Goal: Task Accomplishment & Management: Use online tool/utility

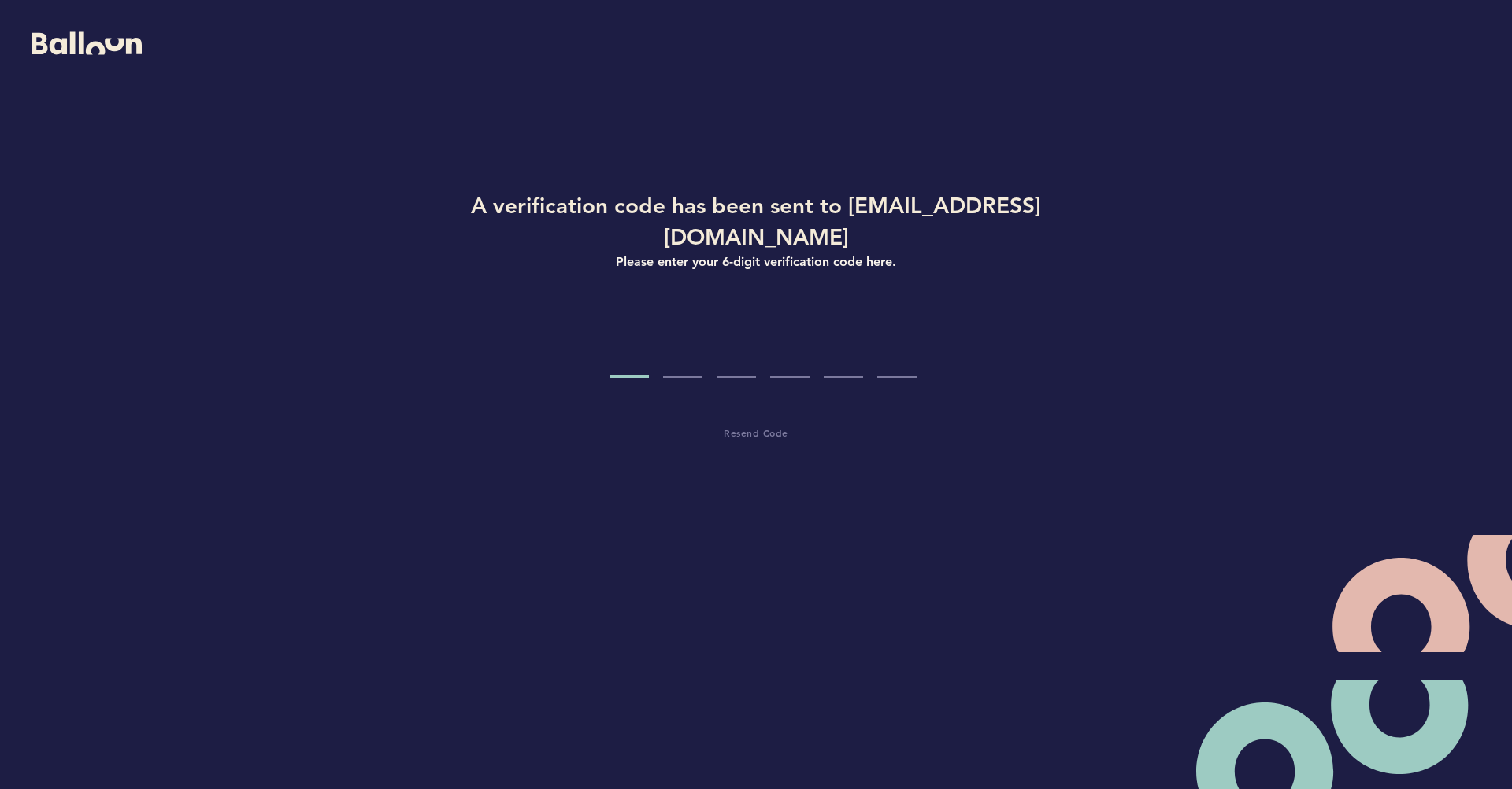
type input "2"
type input "0"
type input "1"
type input "0"
type input "2"
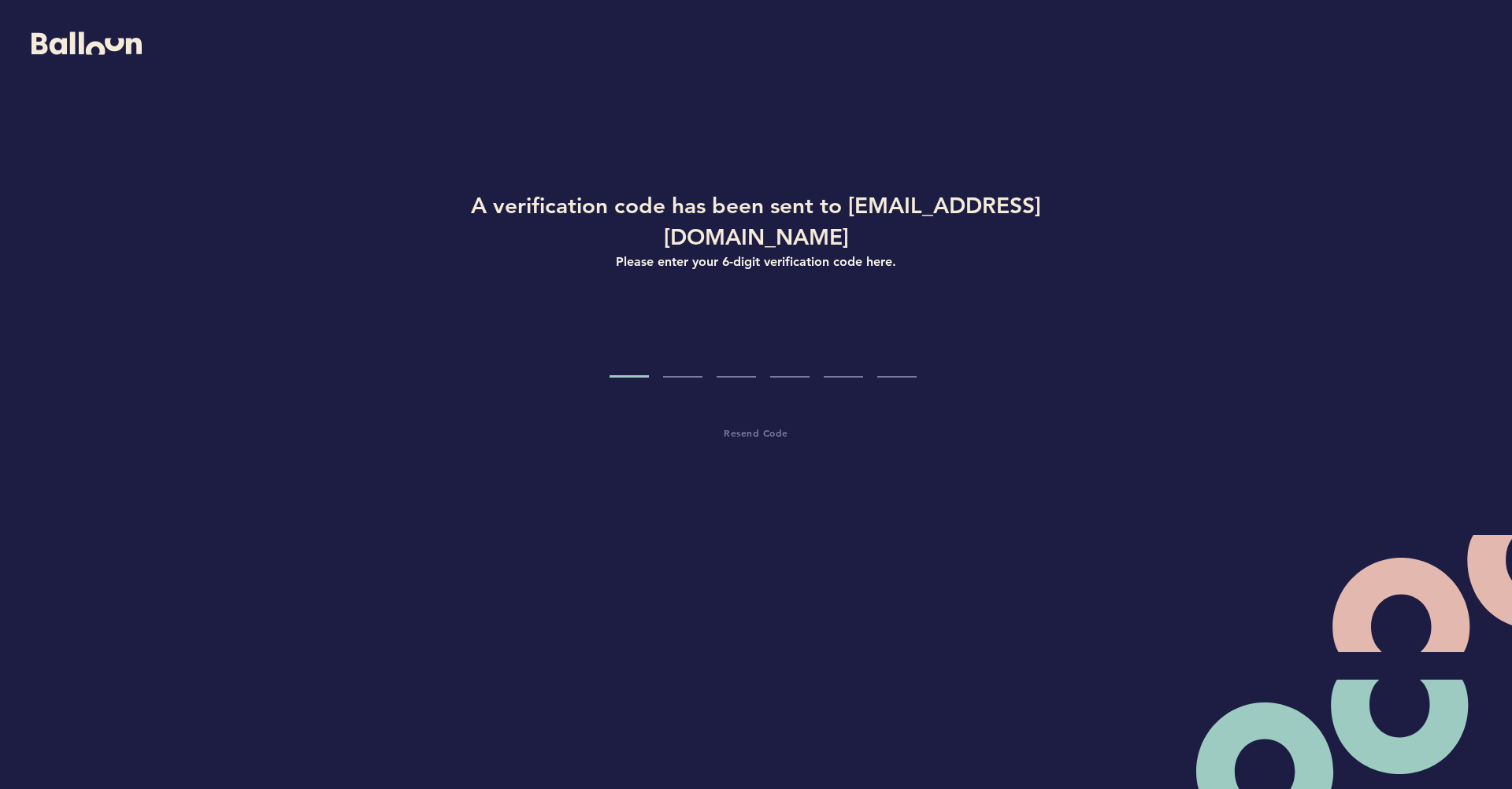
type input "8"
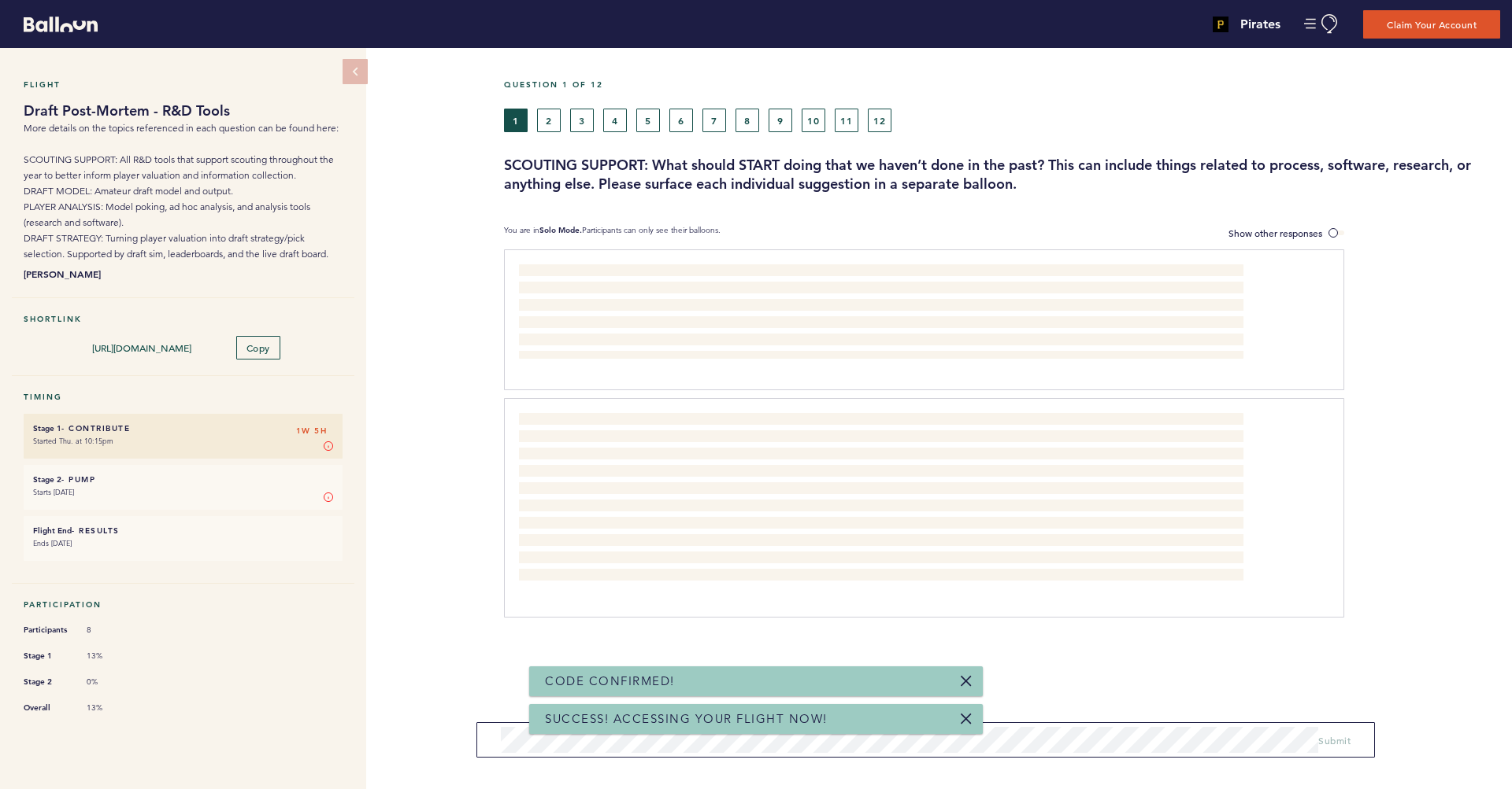
click at [1345, 235] on section "You are in Solo Mode. Participants can only see their balloons. Show other resp…" at bounding box center [1007, 233] width 1008 height 16
click at [1342, 233] on span at bounding box center [1336, 233] width 16 height 5
click at [0, 0] on input "Show other responses" at bounding box center [0, 0] width 0 height 0
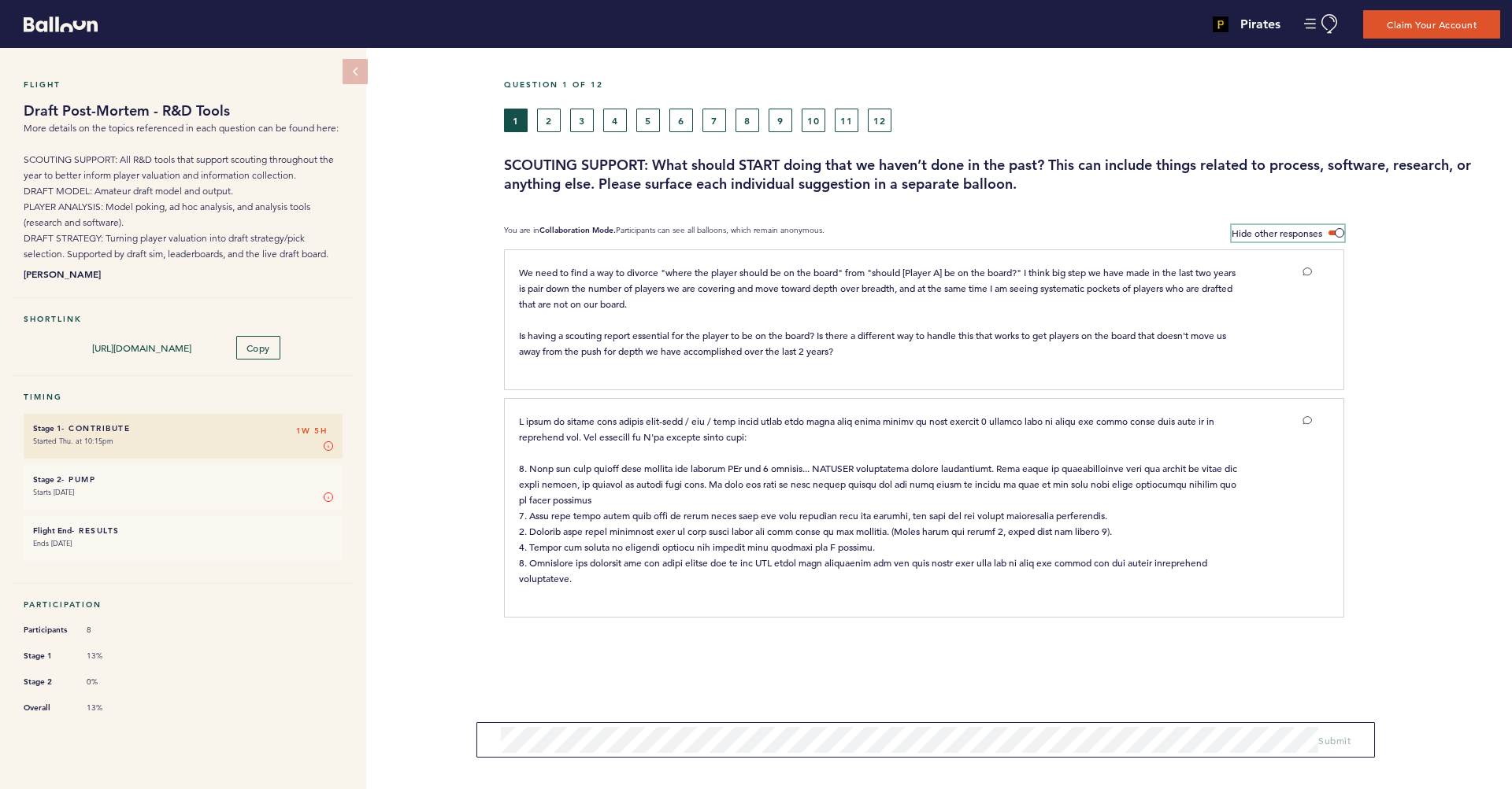
click at [1342, 233] on span at bounding box center [1336, 233] width 16 height 5
click at [0, 0] on input "Hide other responses" at bounding box center [0, 0] width 0 height 0
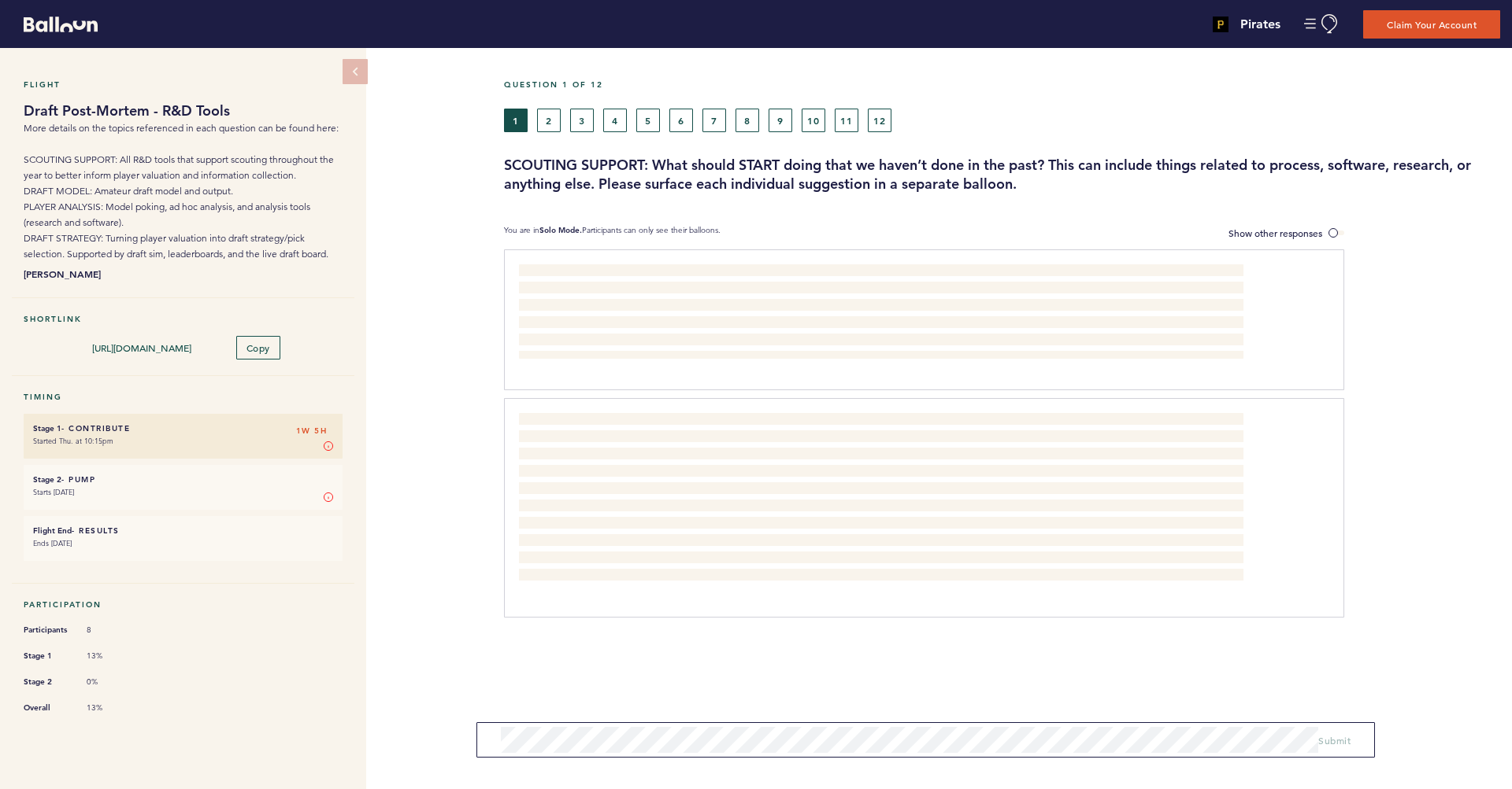
click at [554, 124] on button "2" at bounding box center [549, 120] width 24 height 24
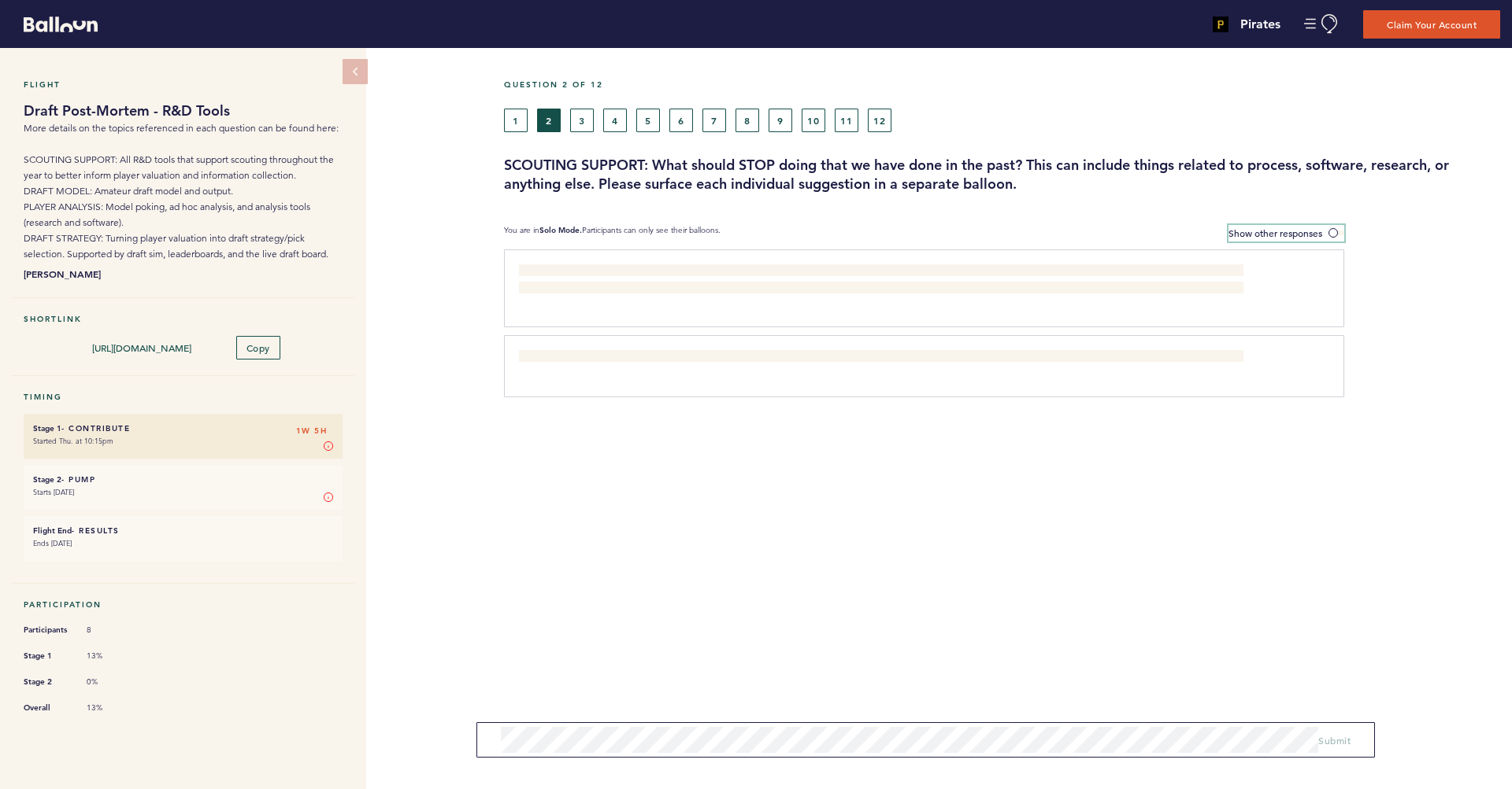
click at [1327, 229] on label "Show other responses" at bounding box center [1287, 233] width 116 height 16
click at [0, 0] on input "Show other responses" at bounding box center [0, 0] width 0 height 0
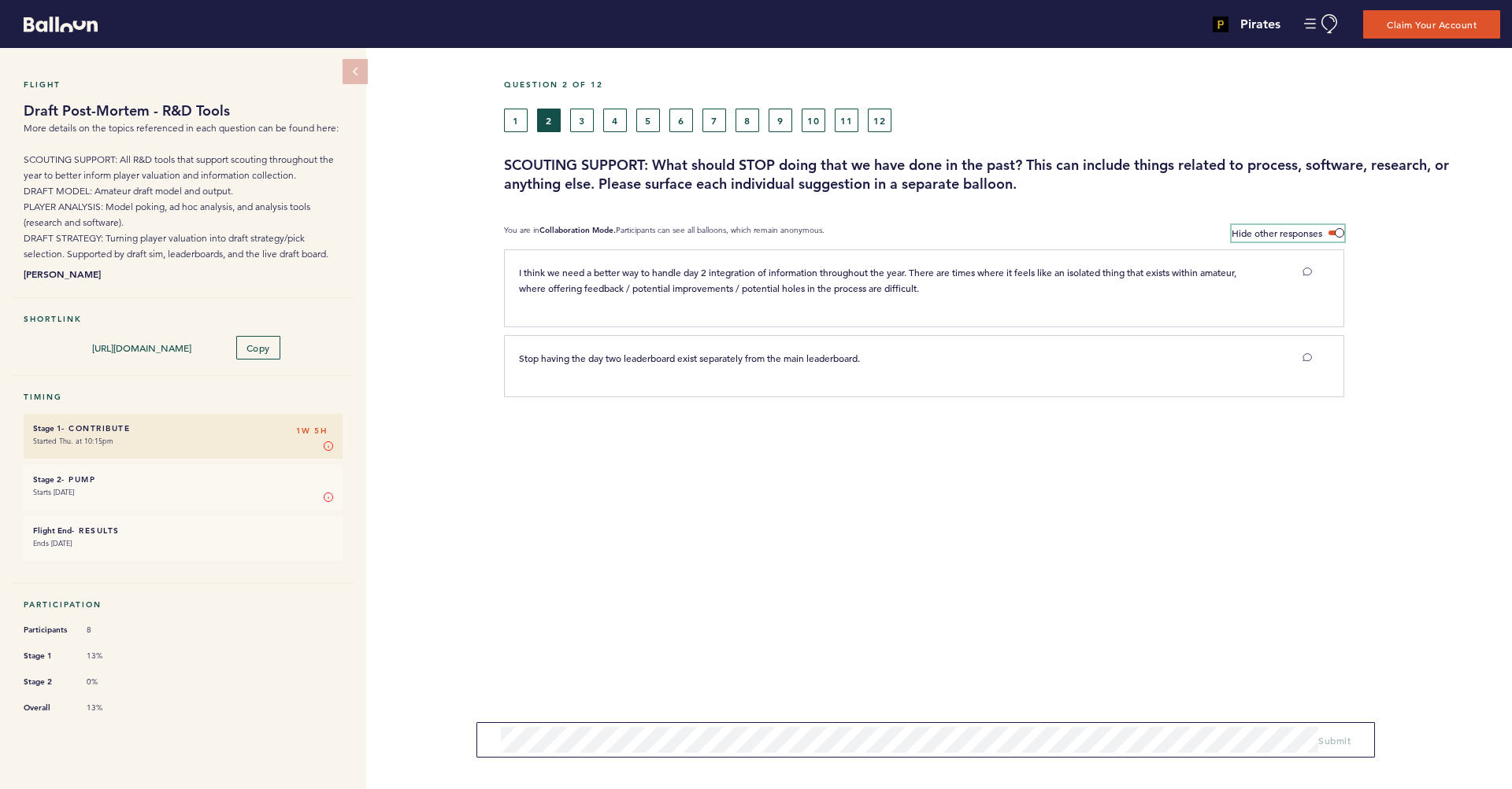
click at [1327, 229] on label "Hide other responses" at bounding box center [1288, 233] width 113 height 16
click at [0, 0] on input "Hide other responses" at bounding box center [0, 0] width 0 height 0
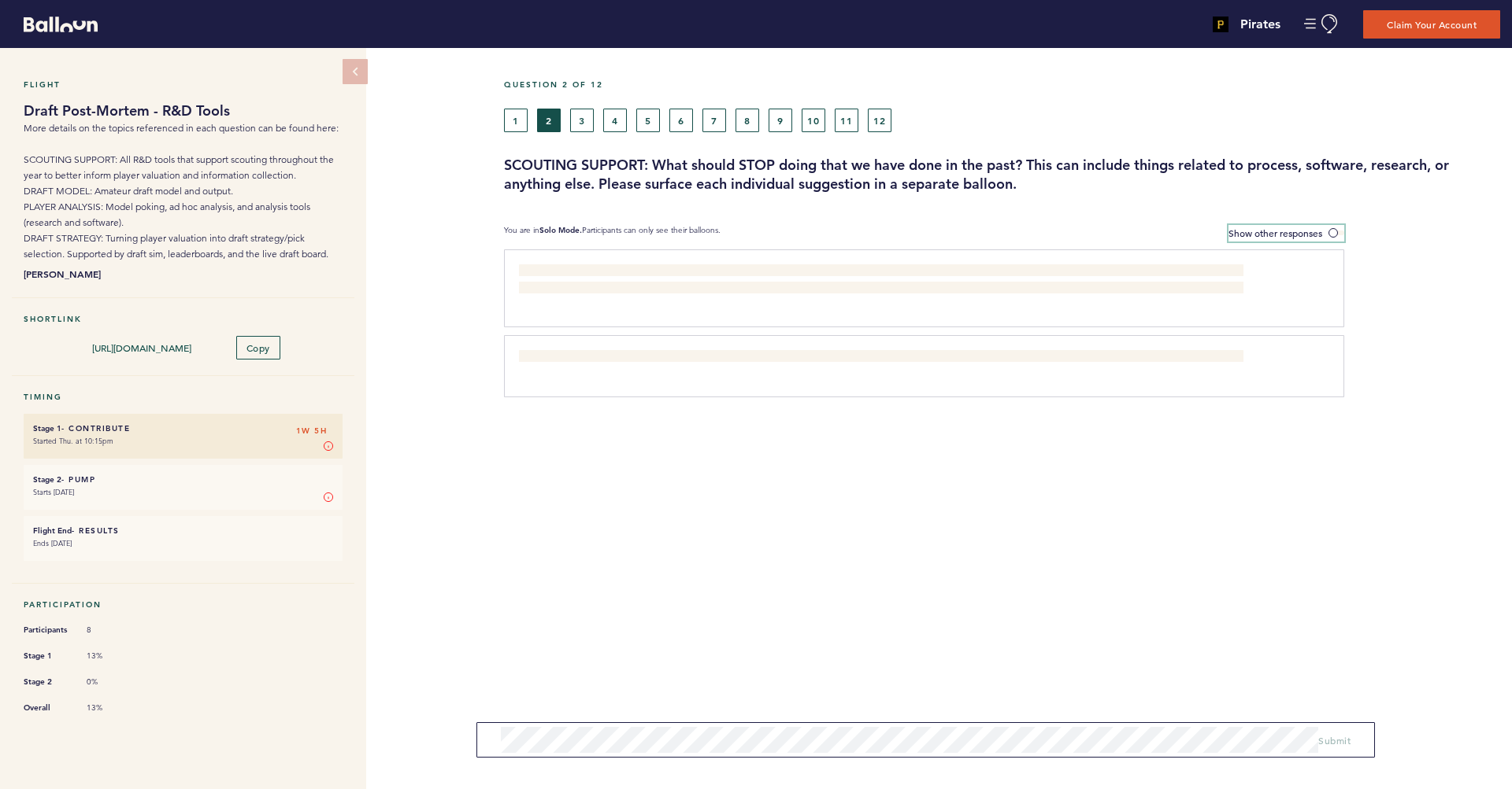
click at [1334, 231] on span at bounding box center [1336, 233] width 16 height 5
click at [0, 0] on input "Show other responses" at bounding box center [0, 0] width 0 height 0
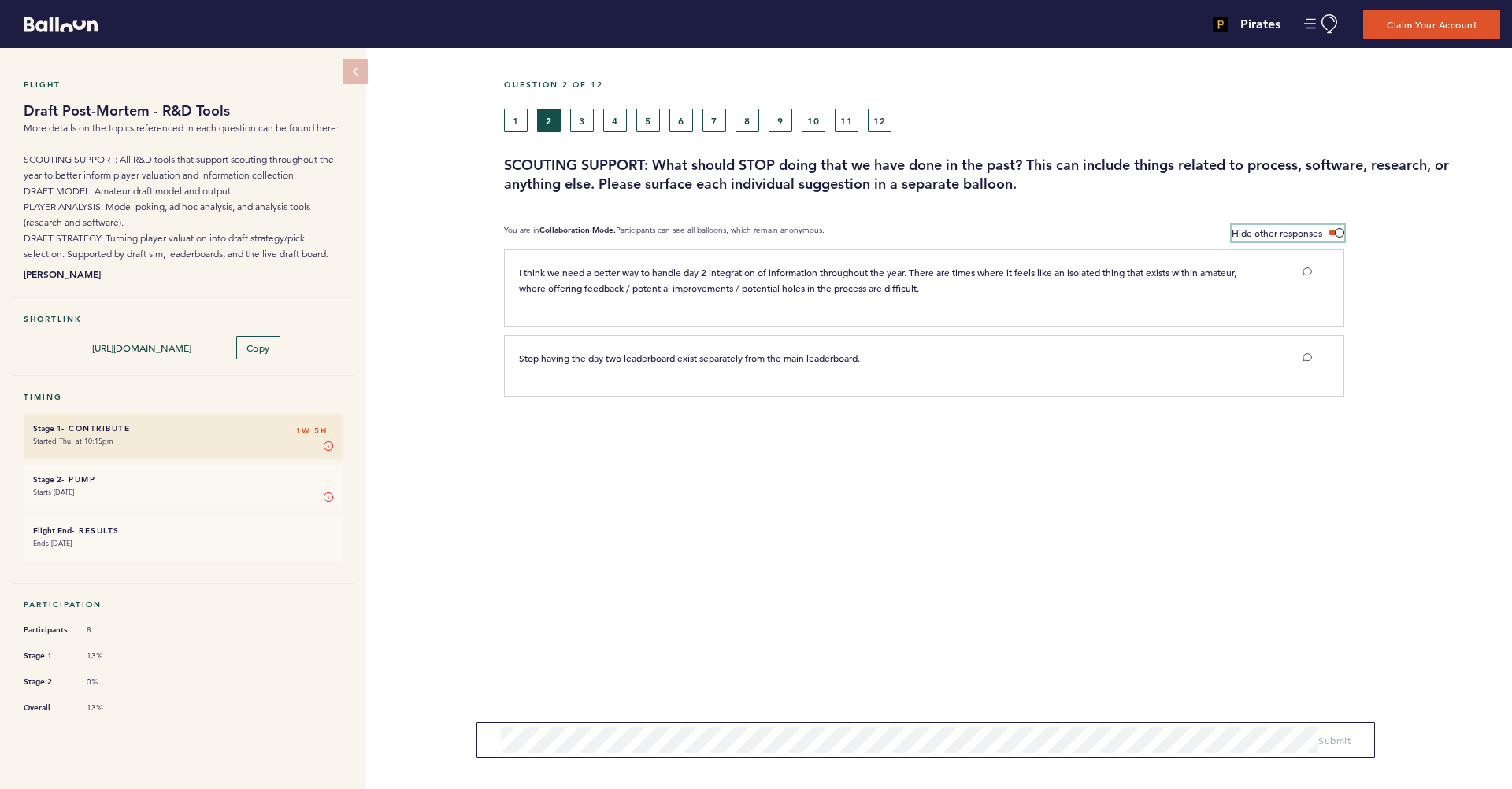
click at [1334, 228] on label "Hide other responses" at bounding box center [1288, 233] width 113 height 16
click at [0, 0] on input "Hide other responses" at bounding box center [0, 0] width 0 height 0
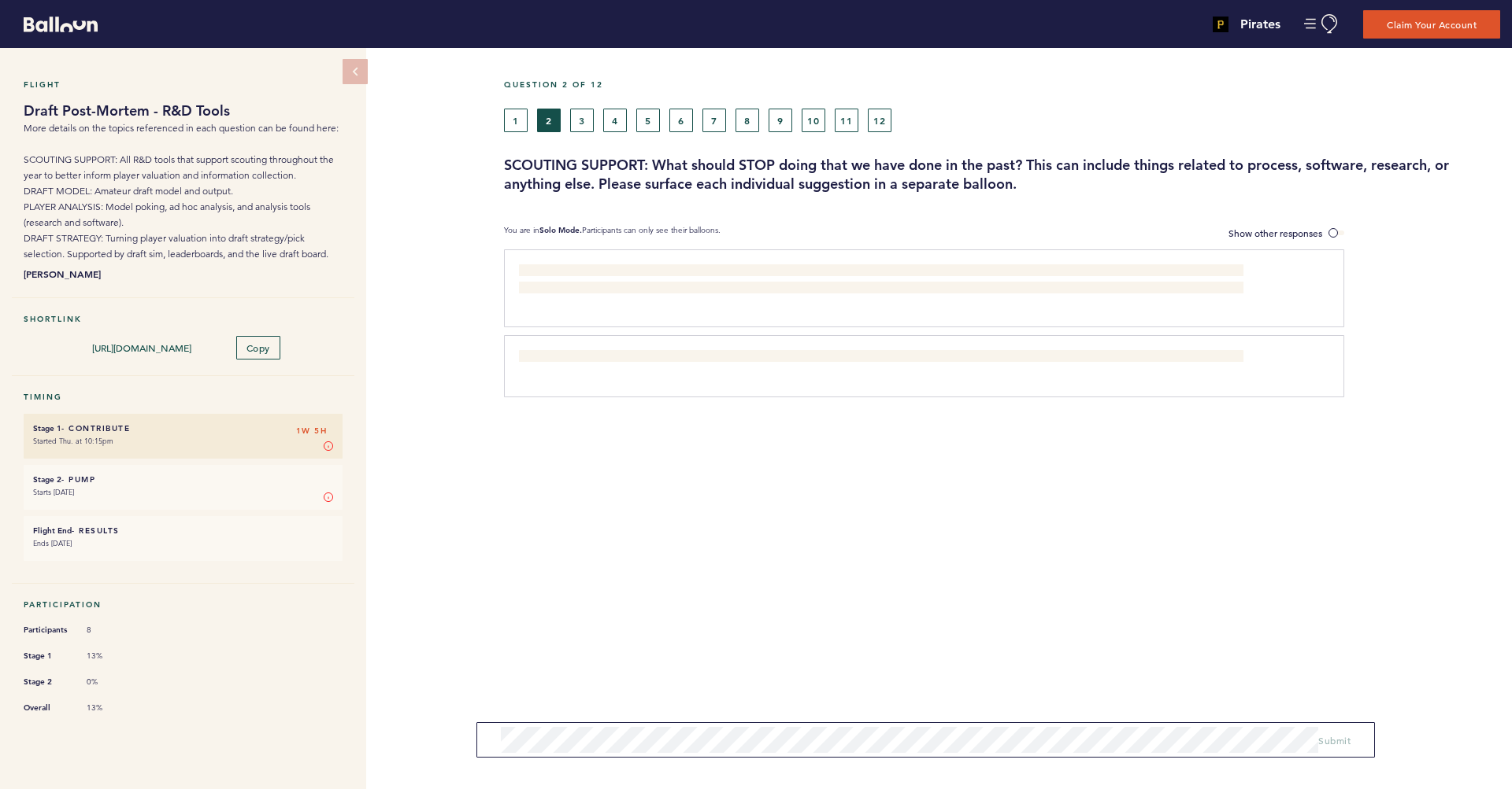
click at [582, 124] on button "3" at bounding box center [581, 120] width 24 height 24
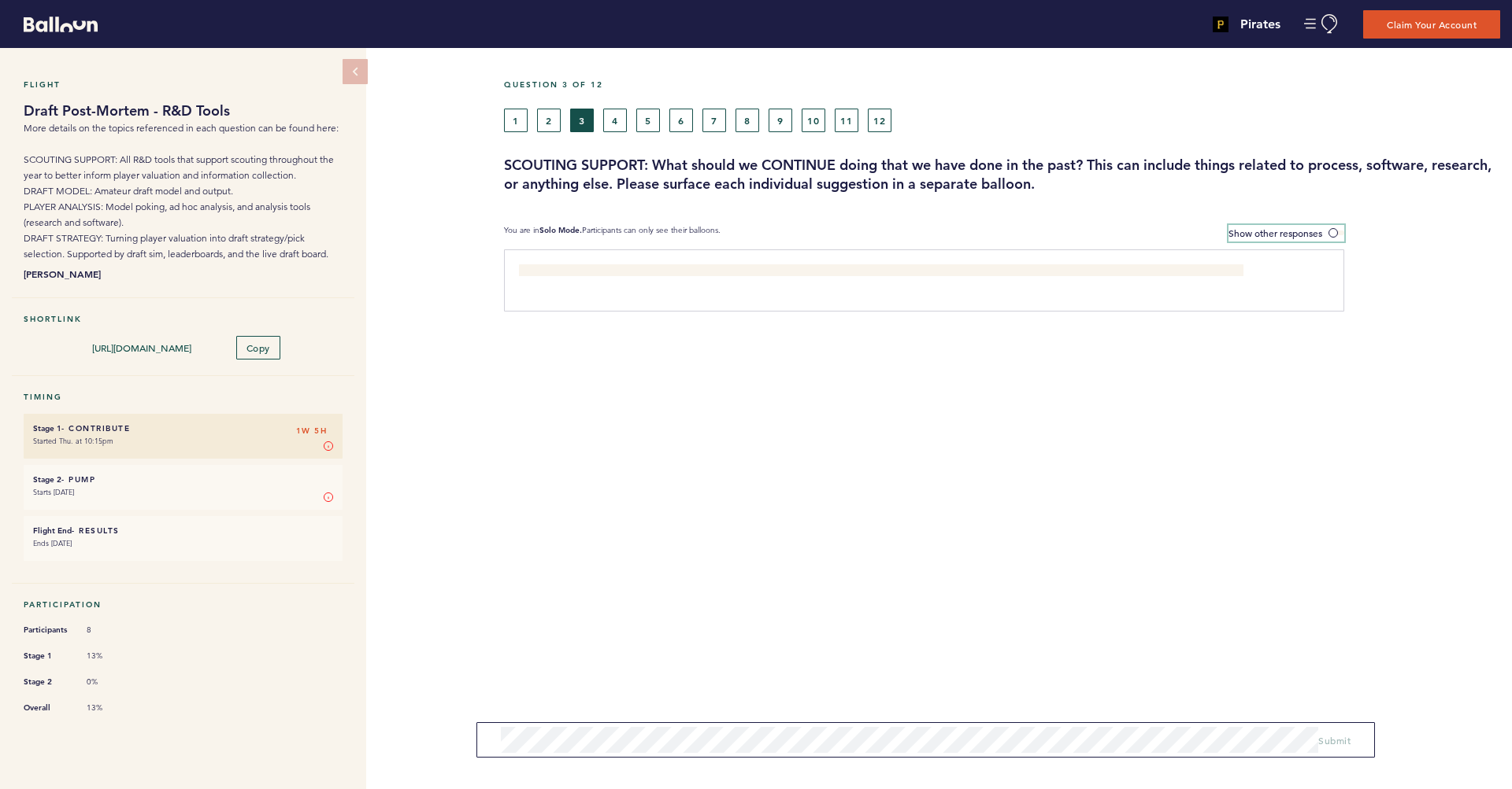
click at [1335, 231] on span at bounding box center [1336, 233] width 16 height 5
click at [0, 0] on input "Show other responses" at bounding box center [0, 0] width 0 height 0
click at [1335, 228] on label "Hide other responses" at bounding box center [1288, 233] width 113 height 16
click at [0, 0] on input "Hide other responses" at bounding box center [0, 0] width 0 height 0
click at [606, 126] on button "4" at bounding box center [615, 120] width 24 height 24
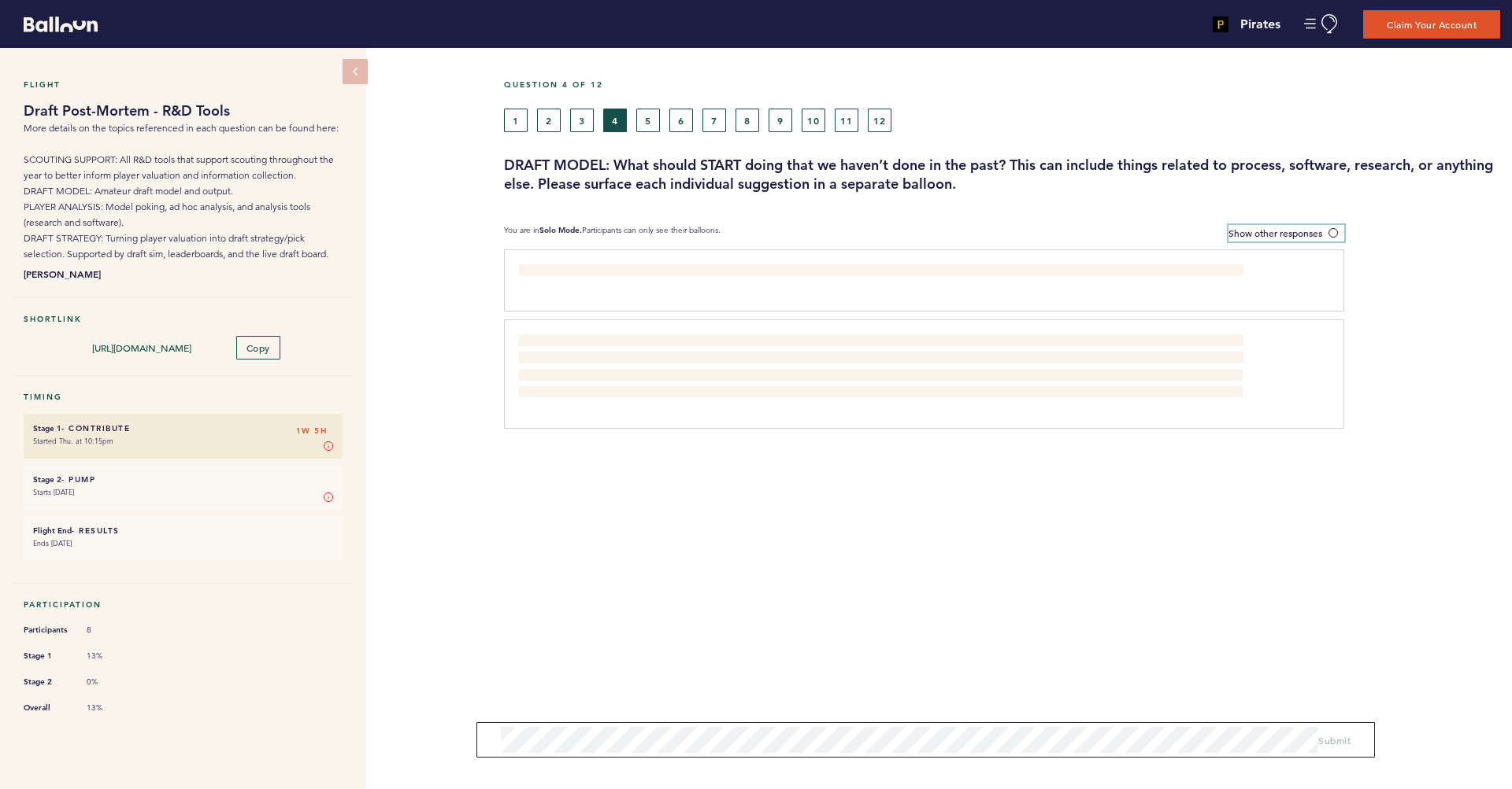
click at [1333, 234] on span at bounding box center [1336, 233] width 16 height 5
click at [0, 0] on input "Show other responses" at bounding box center [0, 0] width 0 height 0
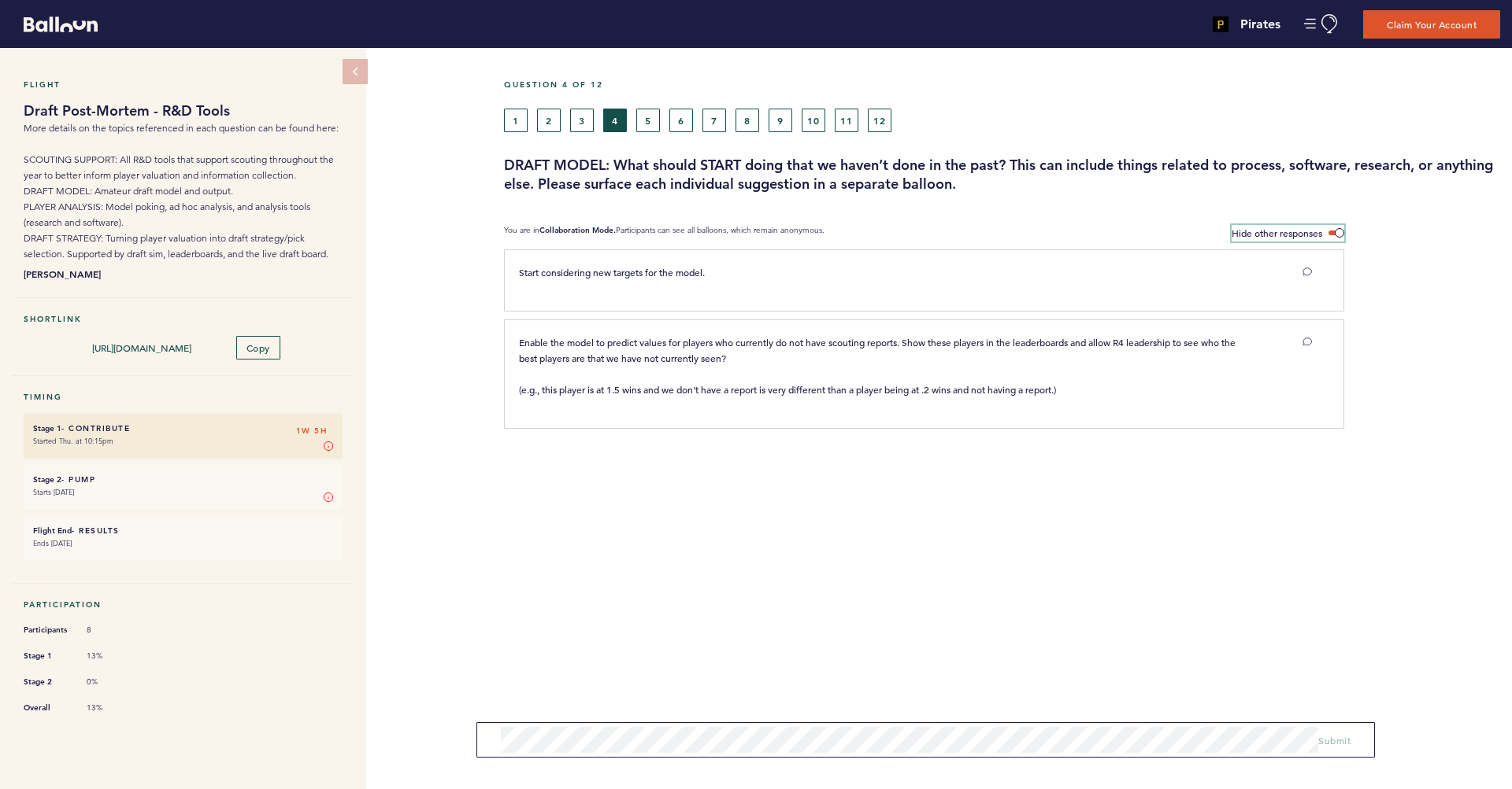
click at [1333, 234] on span at bounding box center [1336, 233] width 16 height 5
click at [0, 0] on input "Hide other responses" at bounding box center [0, 0] width 0 height 0
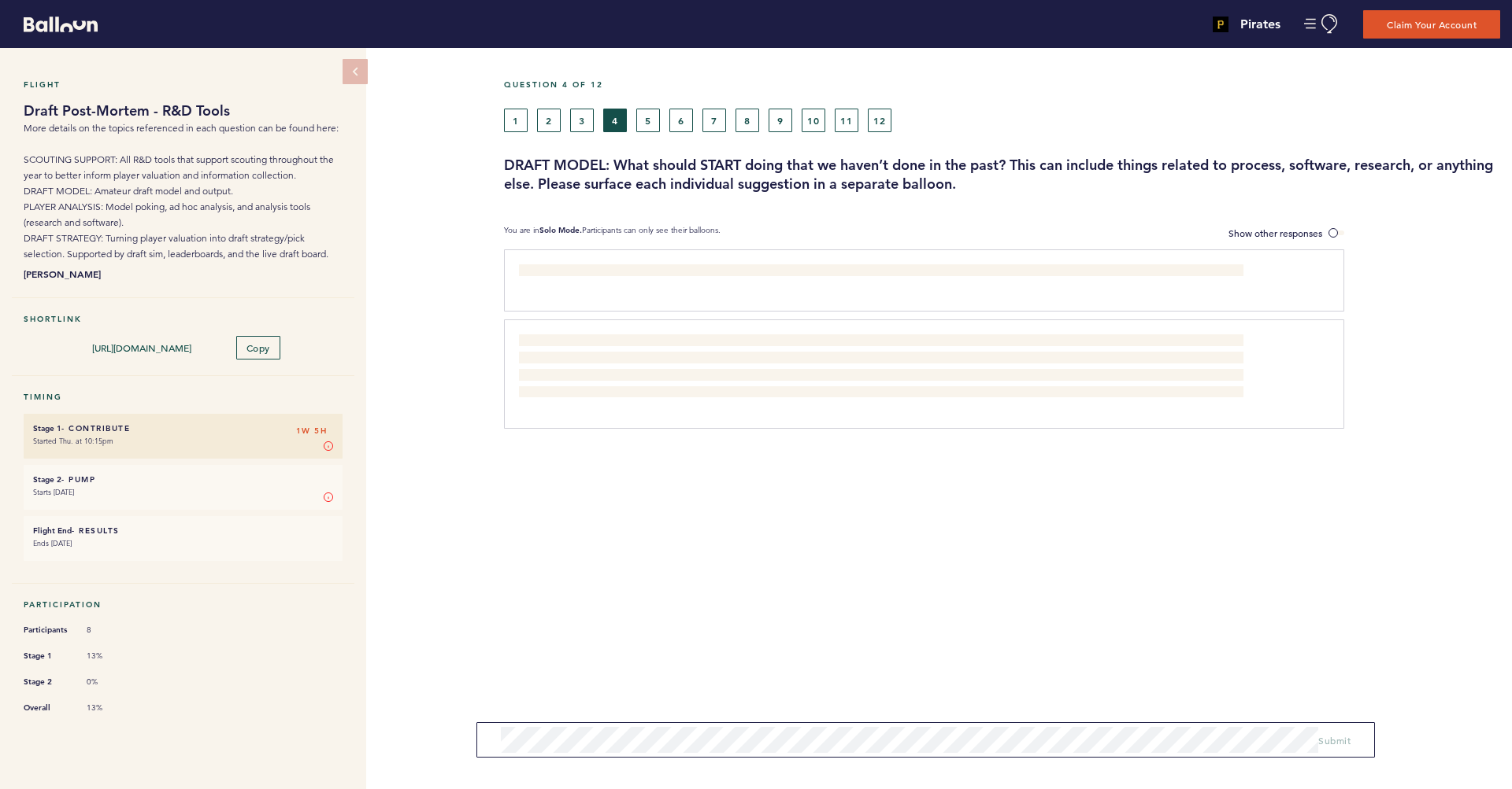
click at [650, 123] on button "5" at bounding box center [647, 120] width 24 height 24
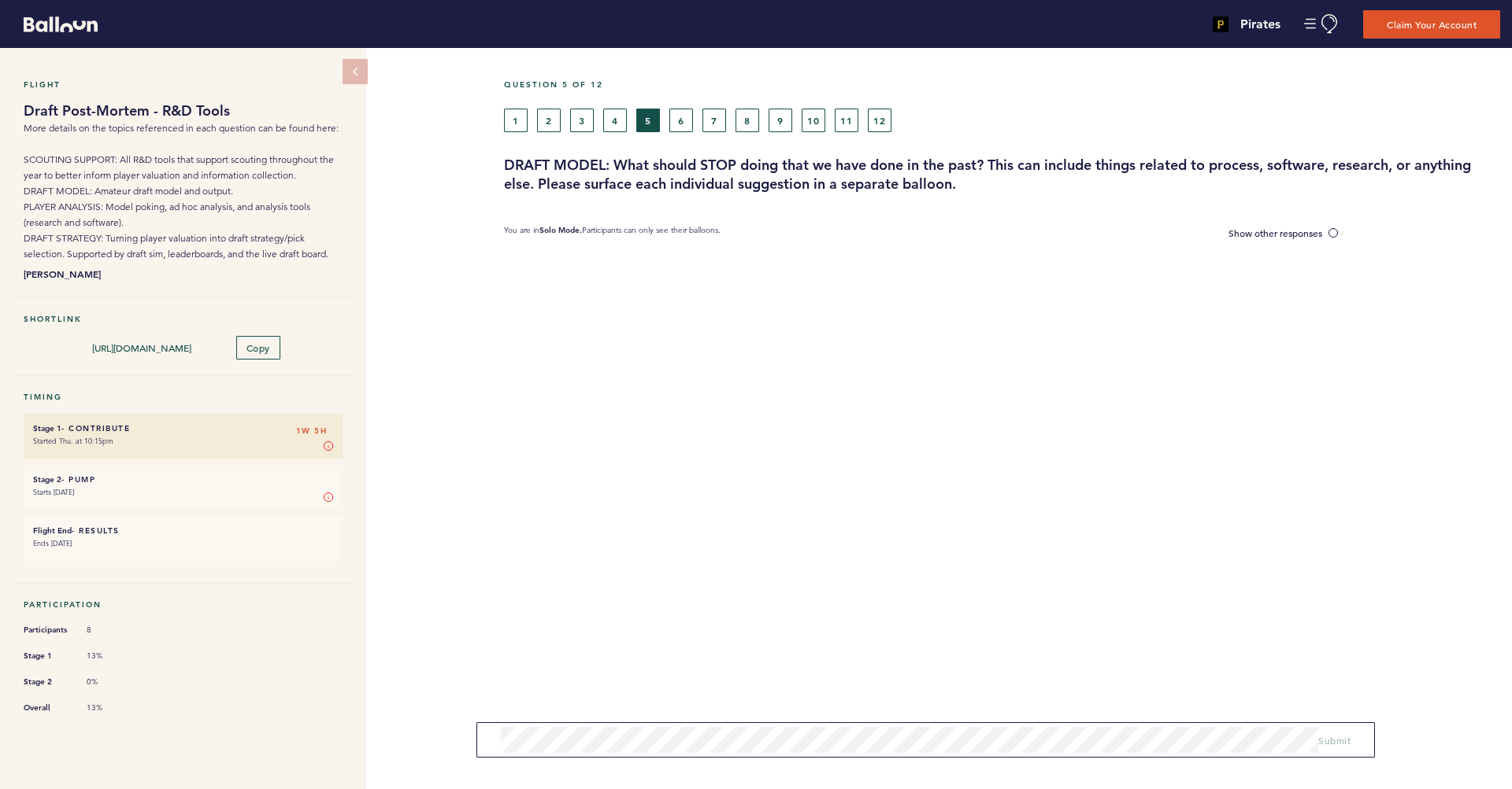
click at [669, 122] on div "1 2 3 4 5 6 7 8 9 10 11 12" at bounding box center [874, 120] width 741 height 24
click at [678, 122] on button "6" at bounding box center [681, 120] width 24 height 24
click at [708, 122] on button "7" at bounding box center [714, 120] width 24 height 24
click at [753, 122] on button "8" at bounding box center [747, 120] width 24 height 24
click at [799, 123] on div "1 2 3 4 5 6 7 8 9 10 11 12" at bounding box center [874, 120] width 741 height 24
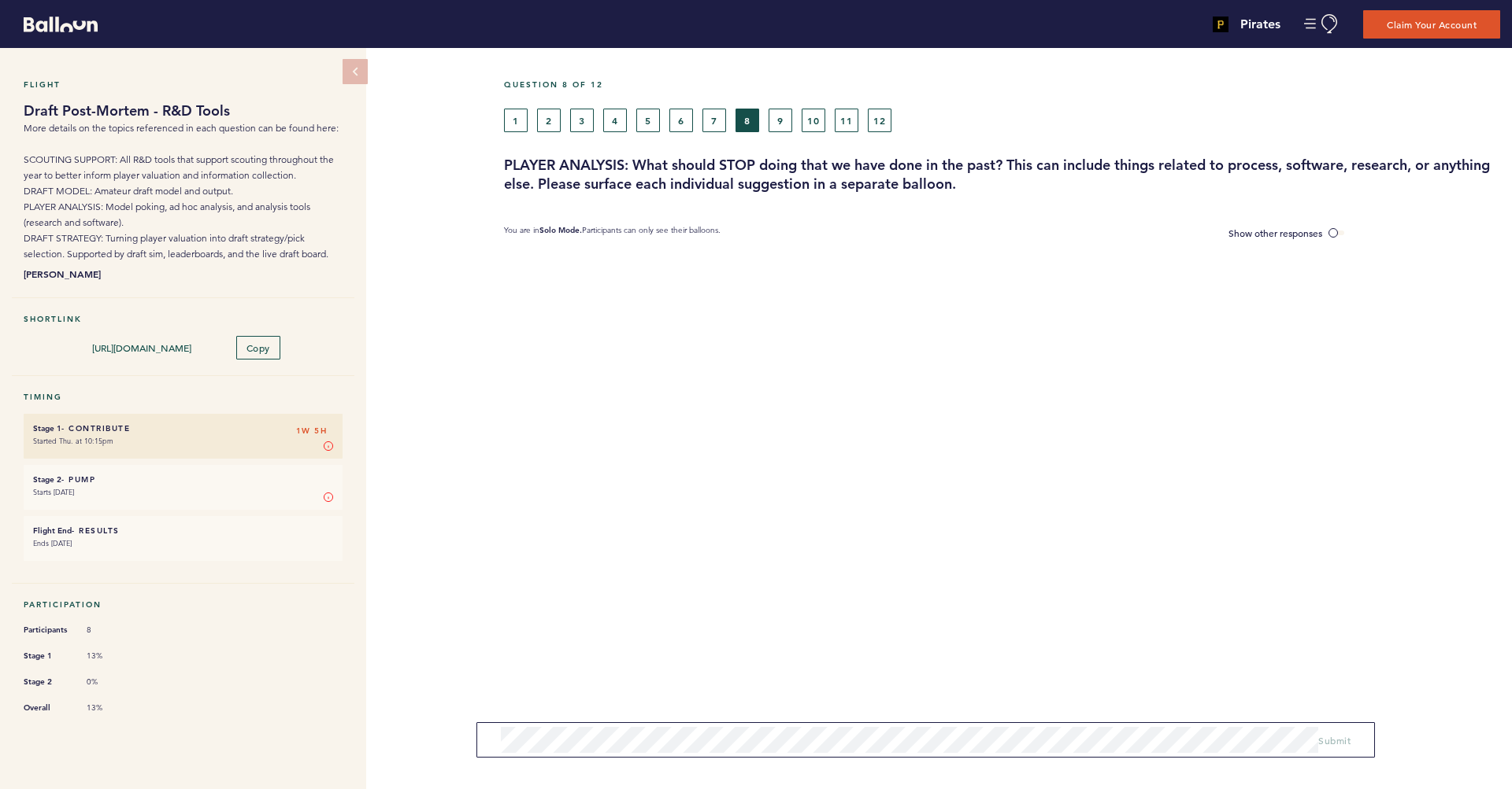
drag, startPoint x: 764, startPoint y: 122, endPoint x: 776, endPoint y: 123, distance: 12.0
click at [764, 122] on div "1 2 3 4 5 6 7 8 9 10 11 12" at bounding box center [874, 120] width 741 height 24
click at [780, 122] on button "9" at bounding box center [780, 120] width 24 height 24
click at [820, 124] on button "10" at bounding box center [813, 120] width 24 height 24
click at [856, 122] on button "11" at bounding box center [846, 120] width 24 height 24
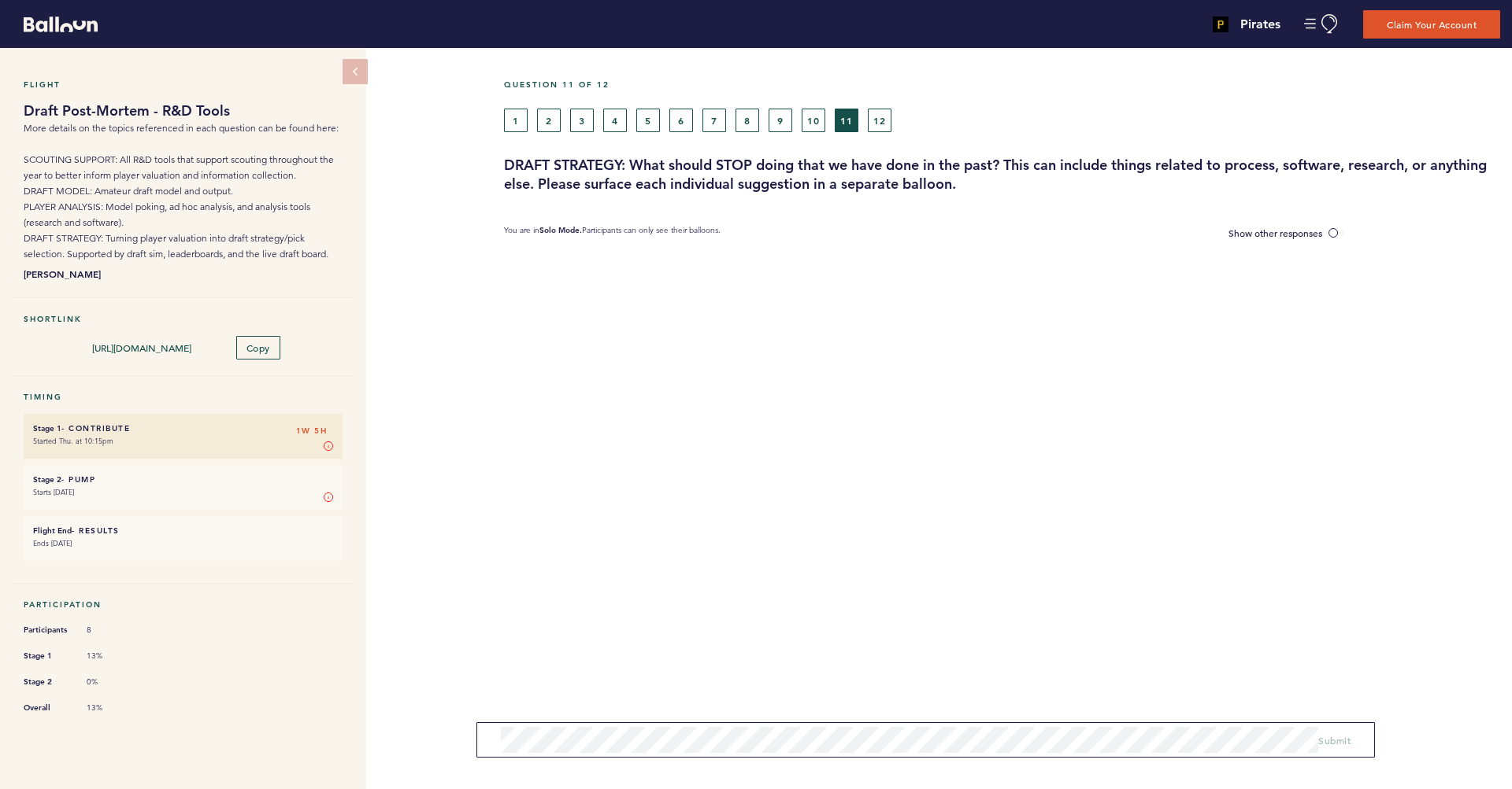
click at [887, 122] on button "12" at bounding box center [879, 120] width 24 height 24
click at [513, 123] on button "1" at bounding box center [515, 120] width 24 height 24
